Goal: Obtain resource: Download file/media

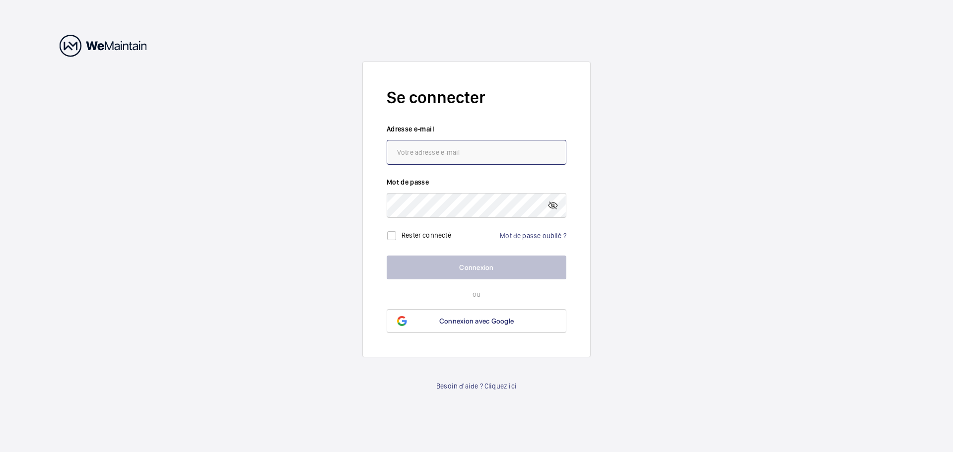
type input "[EMAIL_ADDRESS][DOMAIN_NAME]"
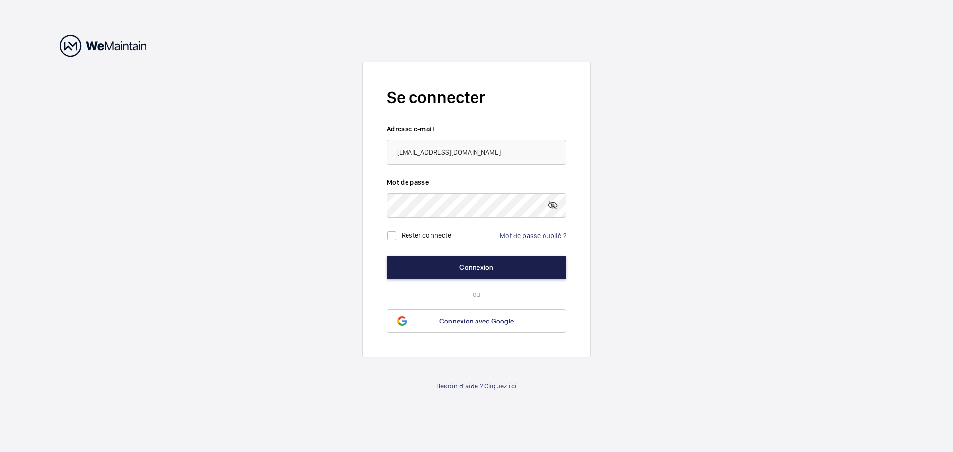
click at [486, 265] on button "Connexion" at bounding box center [477, 268] width 180 height 24
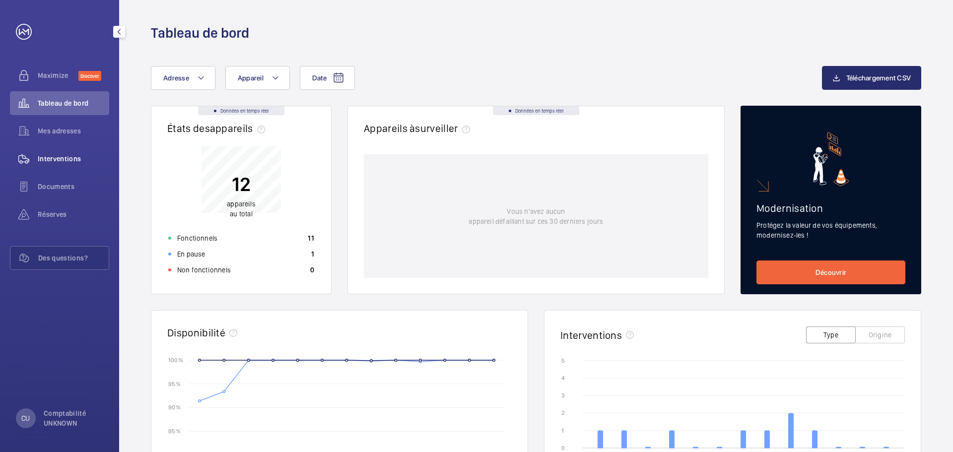
click at [78, 153] on div "Interventions" at bounding box center [59, 159] width 99 height 24
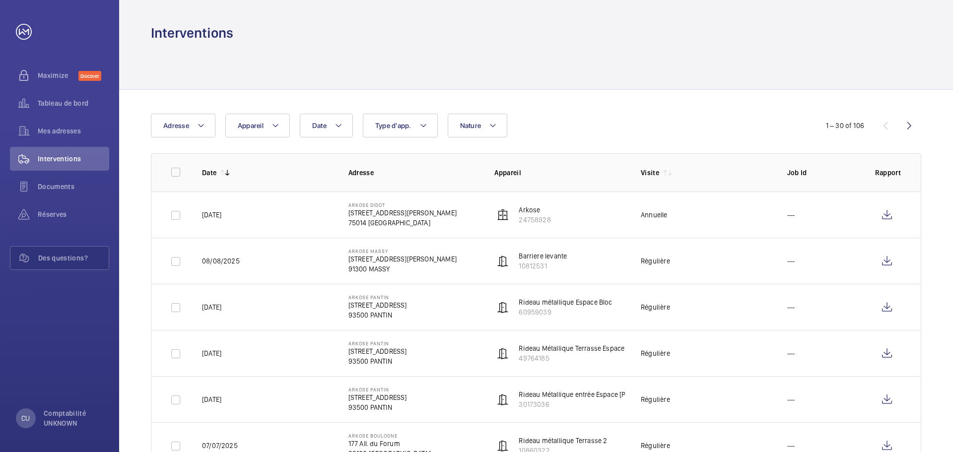
click at [330, 209] on td "[DATE]" at bounding box center [259, 215] width 146 height 46
click at [531, 211] on p "Arkose" at bounding box center [535, 210] width 32 height 10
click at [892, 220] on wm-front-icon-button at bounding box center [887, 215] width 24 height 24
drag, startPoint x: 207, startPoint y: 214, endPoint x: 233, endPoint y: 217, distance: 27.0
click at [221, 217] on p "[DATE]" at bounding box center [211, 215] width 19 height 10
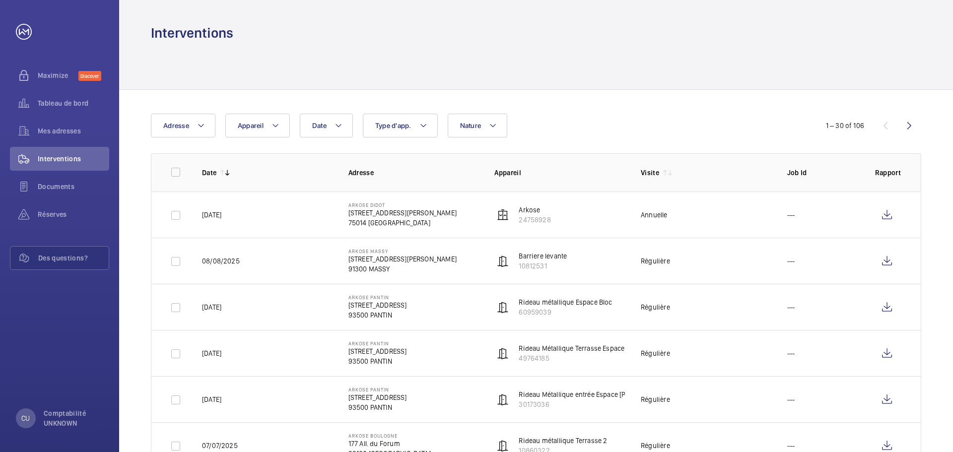
click at [238, 216] on td "[DATE]" at bounding box center [259, 215] width 146 height 46
drag, startPoint x: 243, startPoint y: 214, endPoint x: 198, endPoint y: 202, distance: 46.5
click at [198, 202] on td "[DATE]" at bounding box center [259, 215] width 146 height 46
copy p "[DATE]"
drag, startPoint x: 236, startPoint y: 264, endPoint x: 204, endPoint y: 260, distance: 32.0
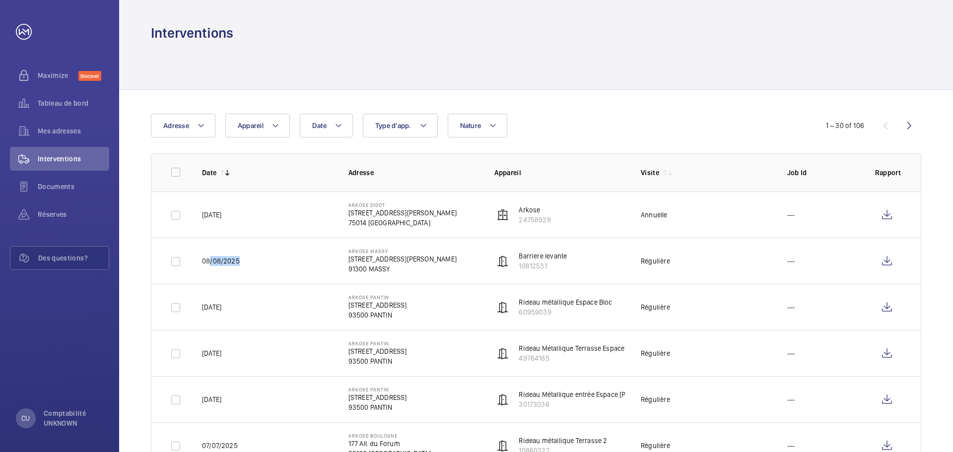
click at [205, 261] on p "08/08/2025" at bounding box center [221, 261] width 38 height 10
drag, startPoint x: 243, startPoint y: 263, endPoint x: 199, endPoint y: 261, distance: 44.7
click at [199, 261] on td "08/08/2025" at bounding box center [259, 261] width 146 height 46
copy p "08/08/2025"
click at [889, 256] on wm-front-icon-button at bounding box center [887, 261] width 24 height 24
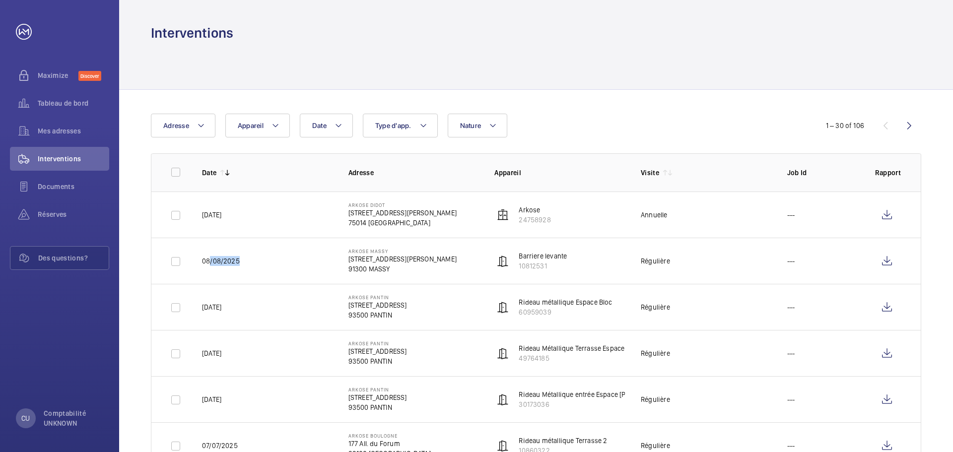
drag, startPoint x: 238, startPoint y: 305, endPoint x: 200, endPoint y: 307, distance: 38.8
click at [200, 307] on td "[DATE]" at bounding box center [259, 307] width 146 height 46
copy p "[DATE]"
click at [885, 308] on wm-front-icon-button at bounding box center [887, 307] width 24 height 24
click at [890, 352] on wm-front-icon-button at bounding box center [887, 354] width 24 height 24
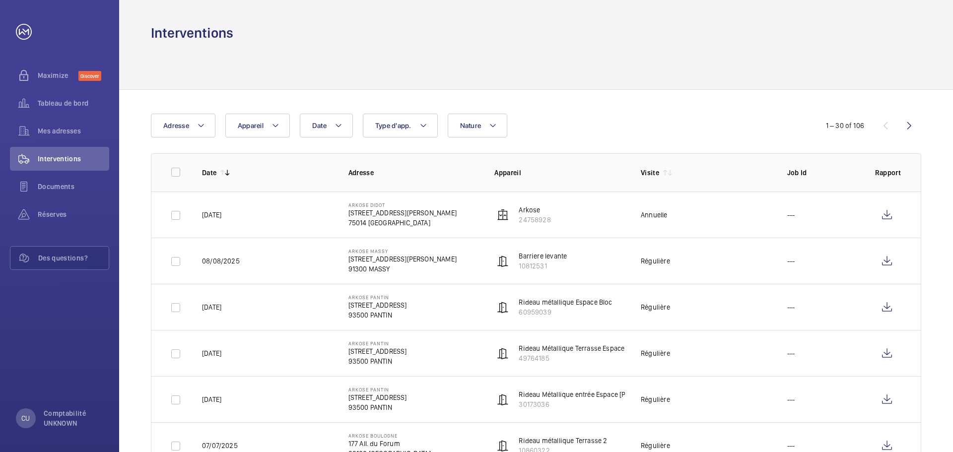
click at [218, 351] on p "[DATE]" at bounding box center [211, 353] width 19 height 10
copy p "[DATE]"
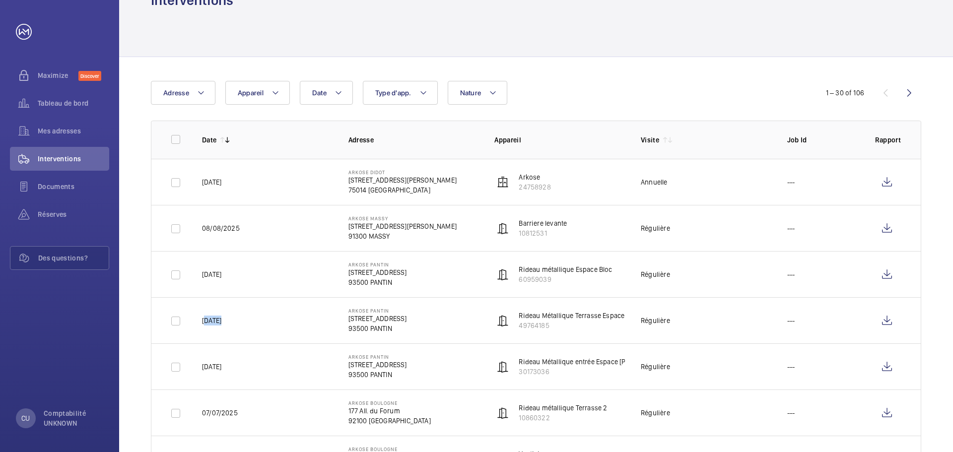
scroll to position [50, 0]
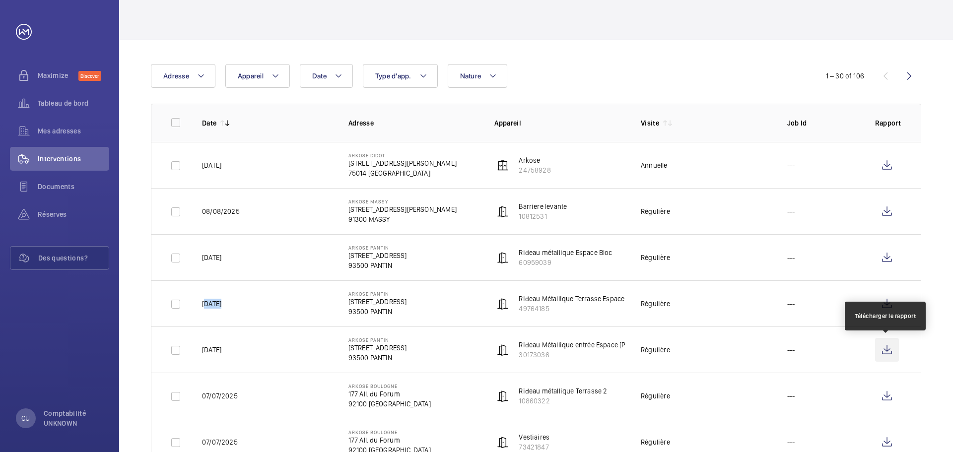
click at [889, 348] on wm-front-icon-button at bounding box center [887, 350] width 24 height 24
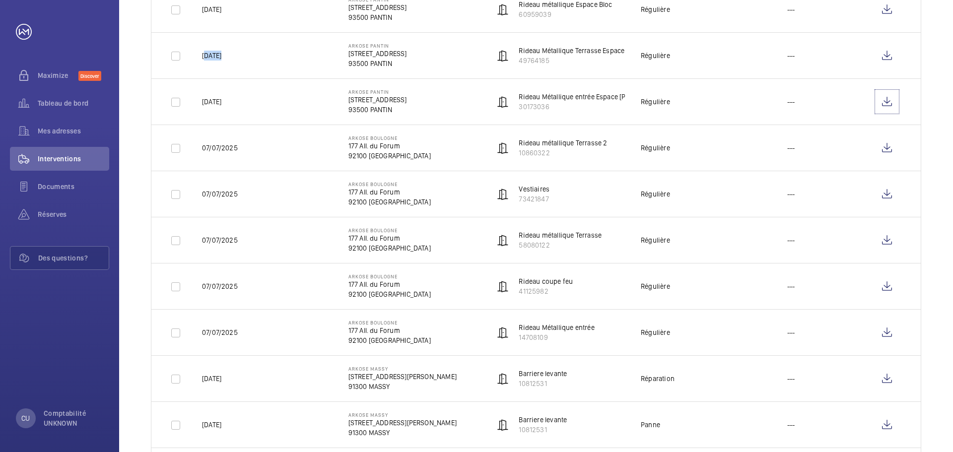
scroll to position [248, 0]
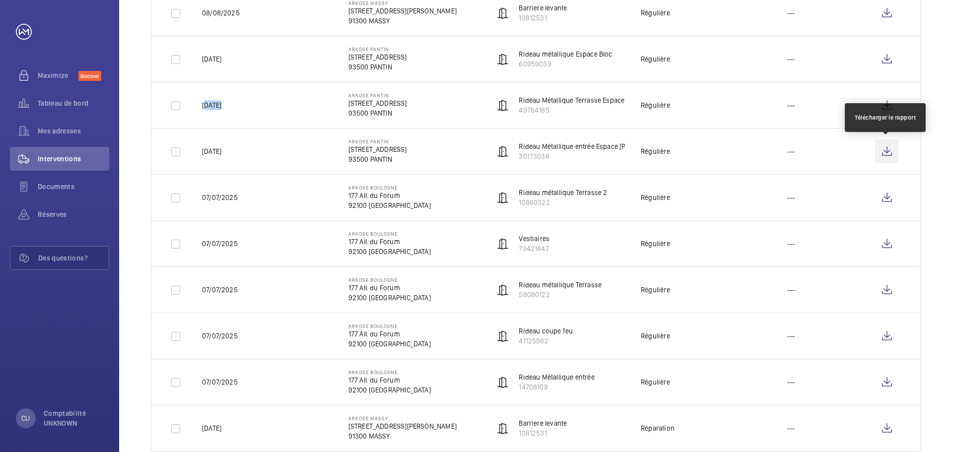
click at [892, 151] on wm-front-icon-button at bounding box center [887, 151] width 24 height 24
drag, startPoint x: 207, startPoint y: 245, endPoint x: 239, endPoint y: 245, distance: 31.8
click at [239, 245] on td "07/07/2025" at bounding box center [259, 243] width 146 height 46
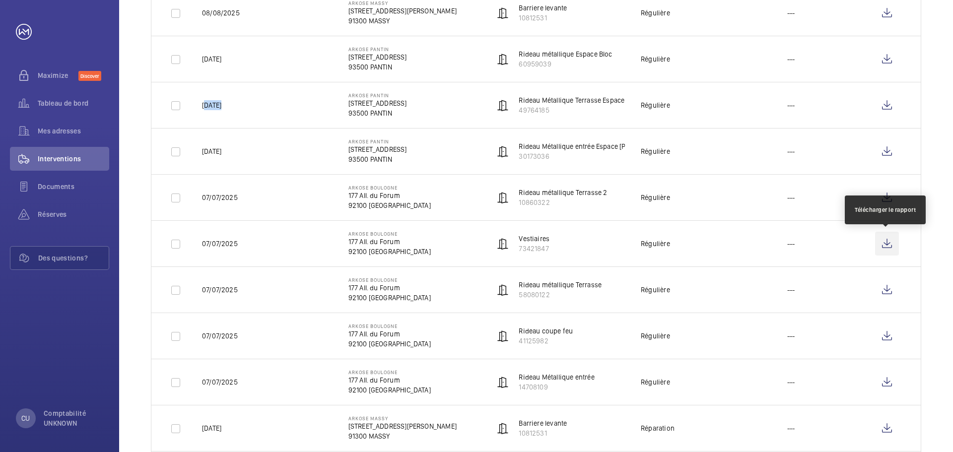
click at [894, 244] on wm-front-icon-button at bounding box center [887, 244] width 24 height 24
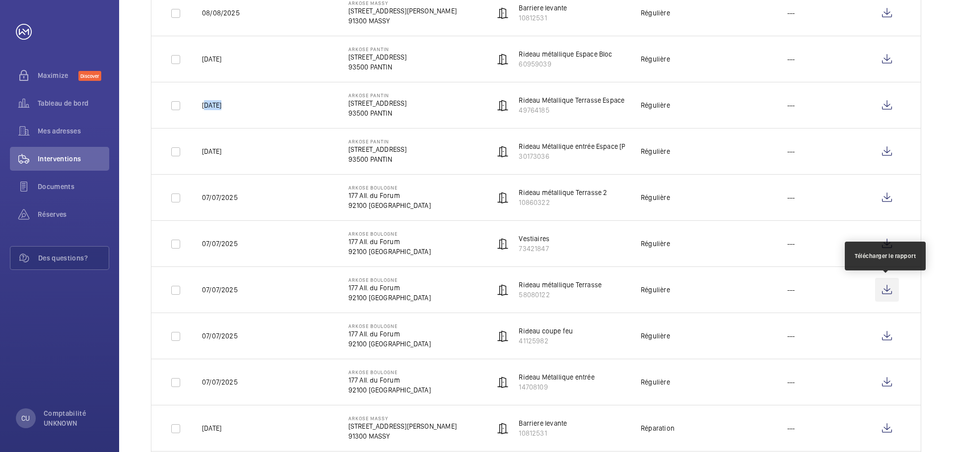
click at [886, 292] on wm-front-icon-button at bounding box center [887, 290] width 24 height 24
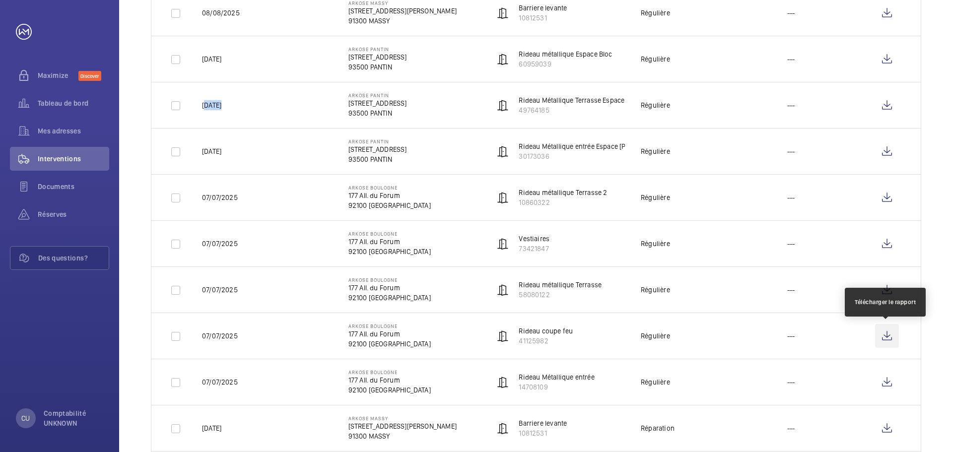
click at [890, 336] on wm-front-icon-button at bounding box center [887, 336] width 24 height 24
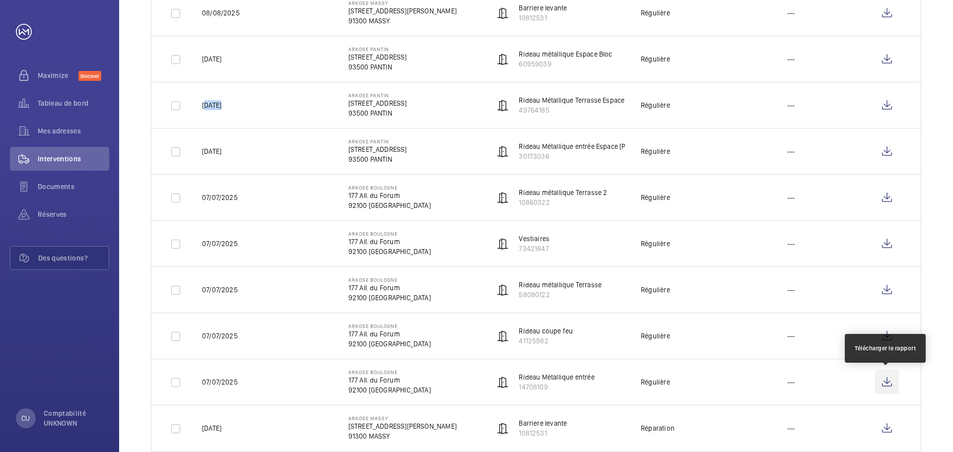
click at [885, 381] on wm-front-icon-button at bounding box center [887, 382] width 24 height 24
copy p "07/07/2025"
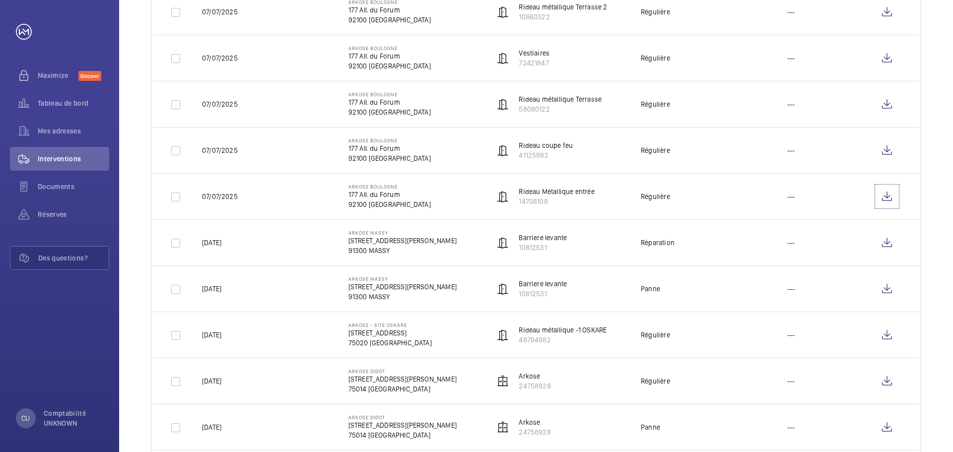
scroll to position [447, 0]
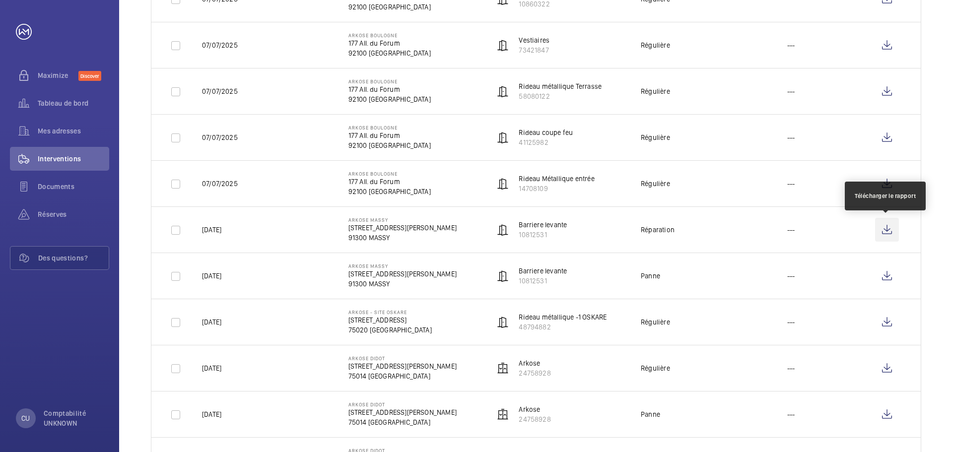
click at [890, 228] on wm-front-icon-button at bounding box center [887, 230] width 24 height 24
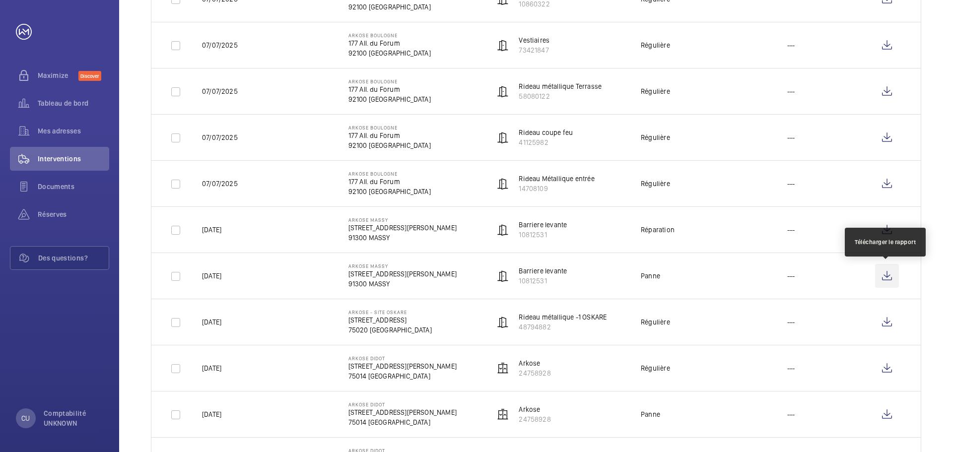
click at [890, 281] on wm-front-icon-button at bounding box center [887, 276] width 24 height 24
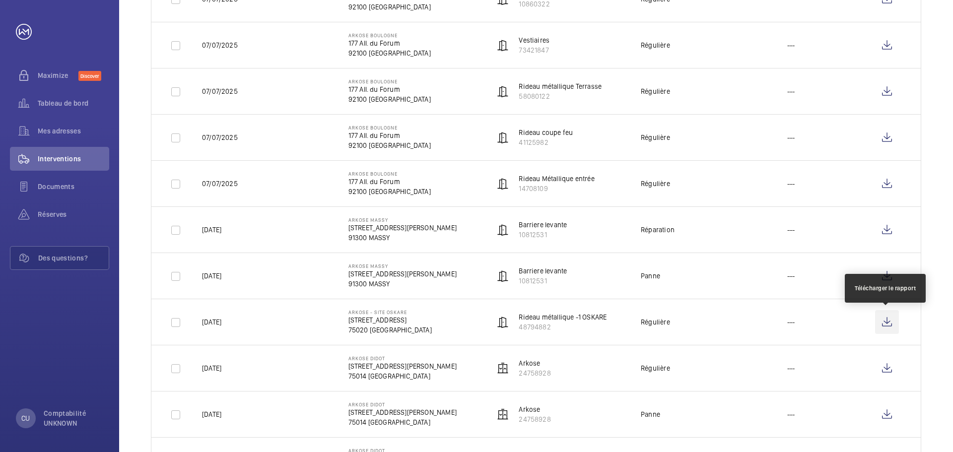
click at [885, 320] on wm-front-icon-button at bounding box center [887, 322] width 24 height 24
click at [221, 277] on p "[DATE]" at bounding box center [211, 276] width 19 height 10
click at [208, 324] on p "[DATE]" at bounding box center [211, 322] width 19 height 10
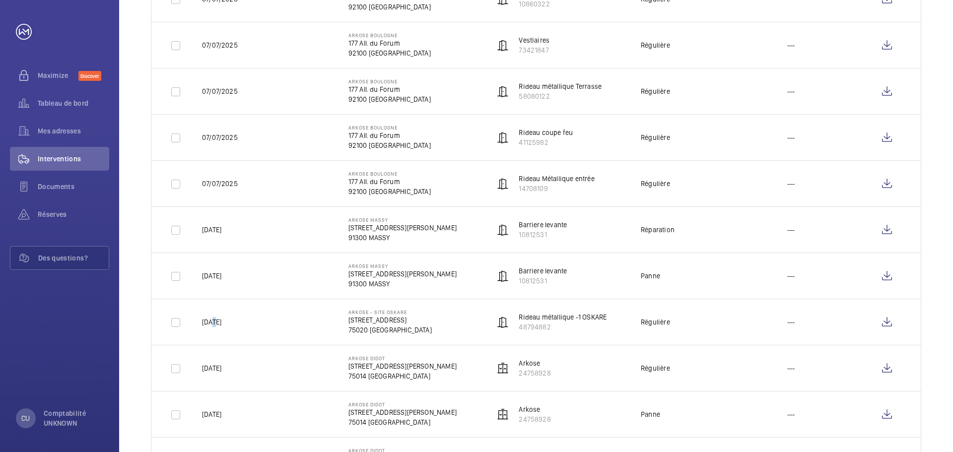
click at [221, 326] on p "[DATE]" at bounding box center [211, 322] width 19 height 10
copy p "[DATE]"
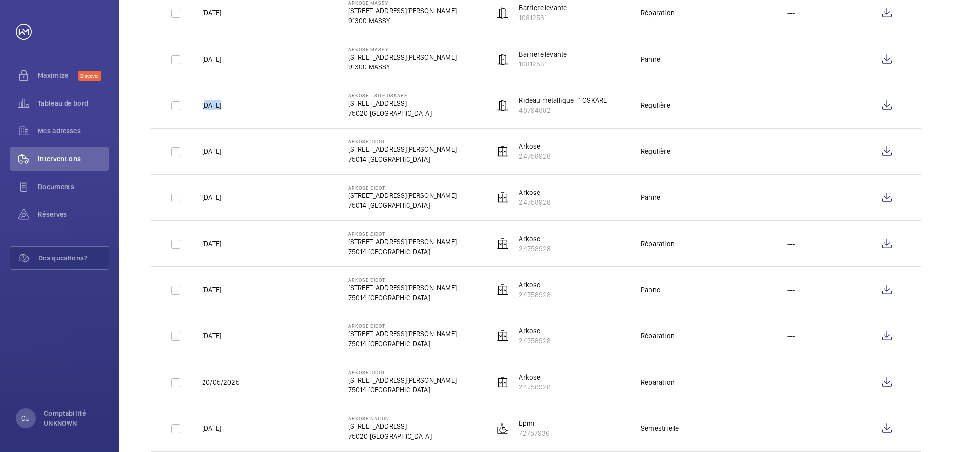
scroll to position [695, 0]
